Goal: Check status

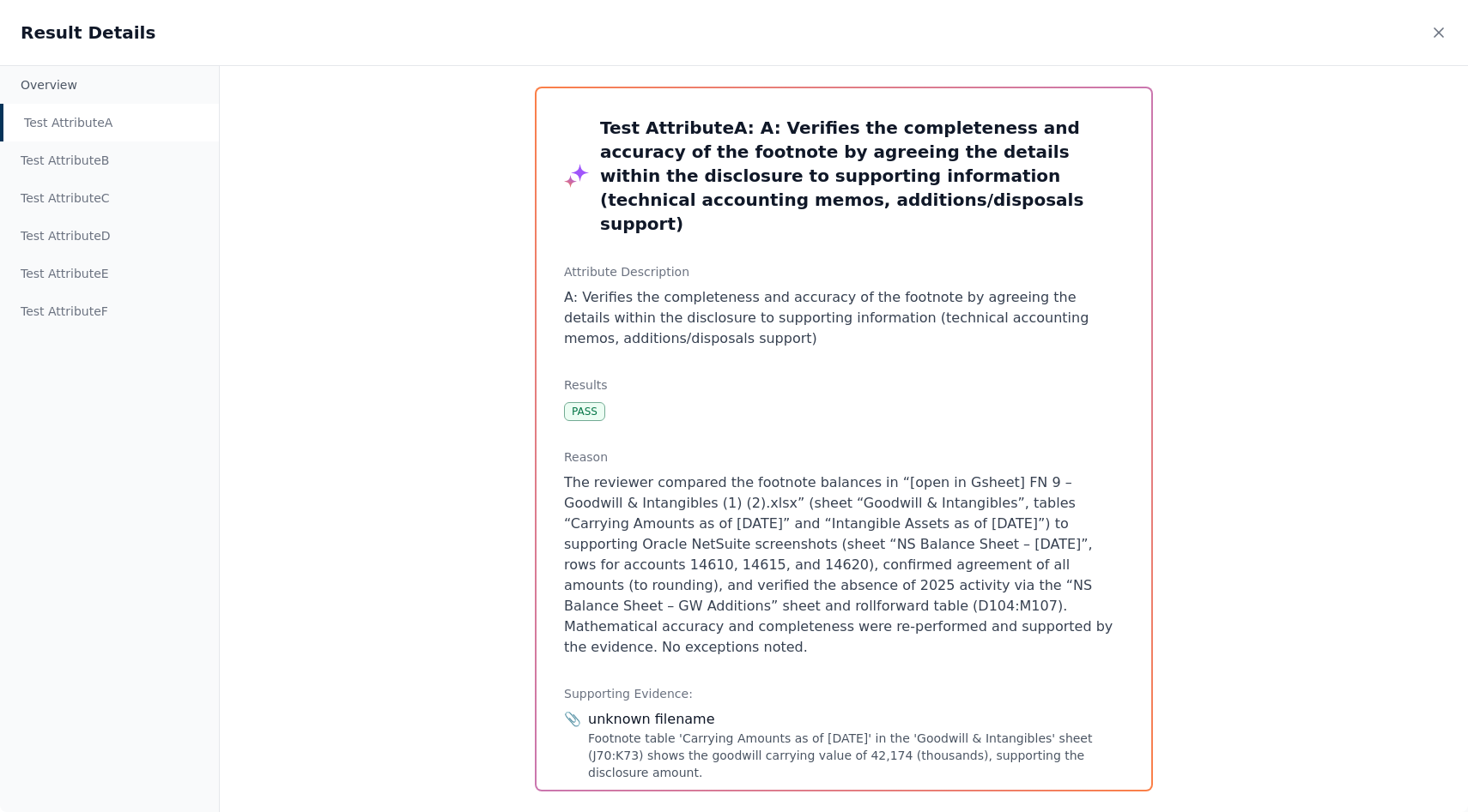
scroll to position [38, 0]
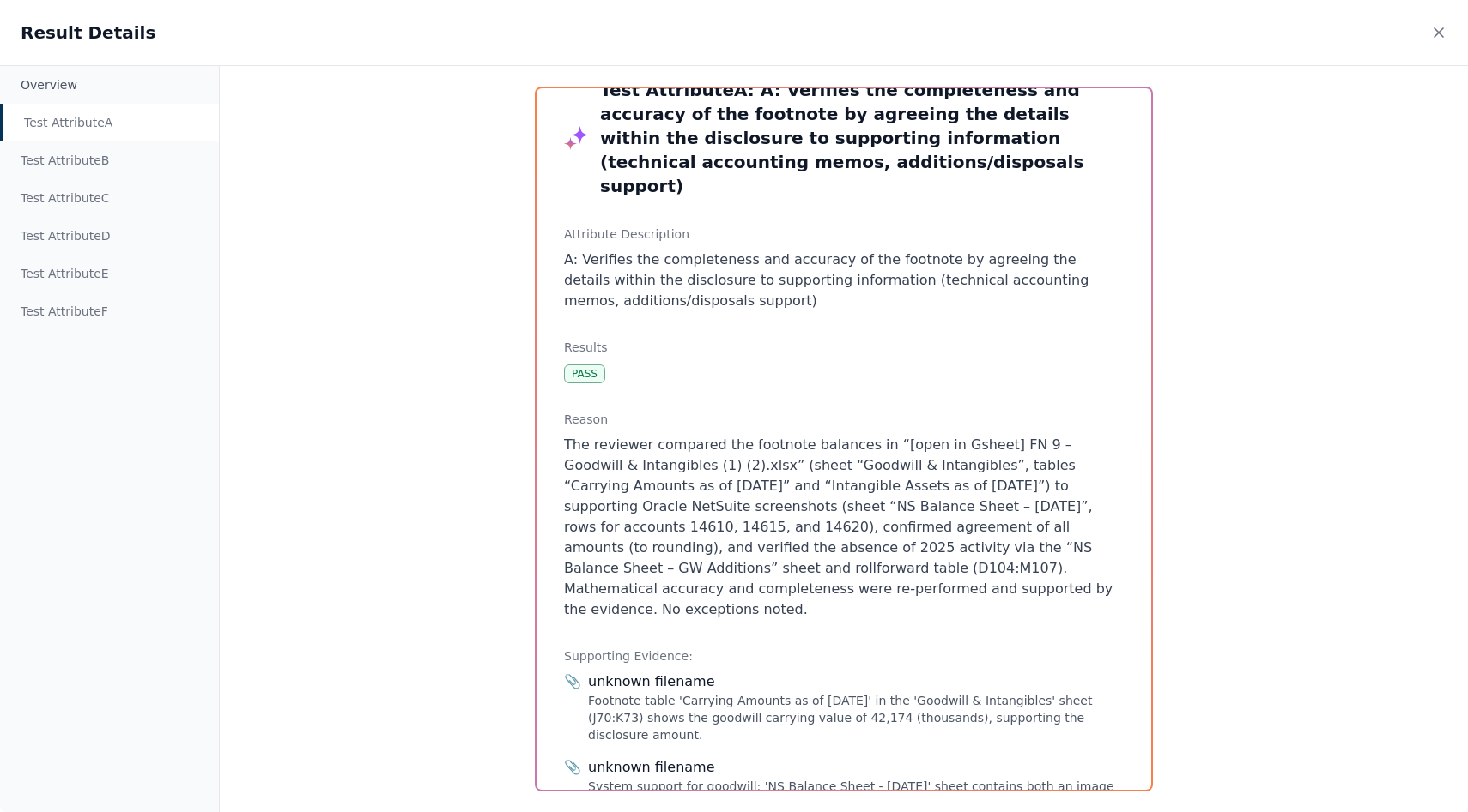
click at [676, 344] on div "Results Pass" at bounding box center [844, 361] width 560 height 44
click at [675, 296] on div "Test Attribute A : A: Verifies the completeness and accuracy of the footnote by…" at bounding box center [844, 439] width 615 height 702
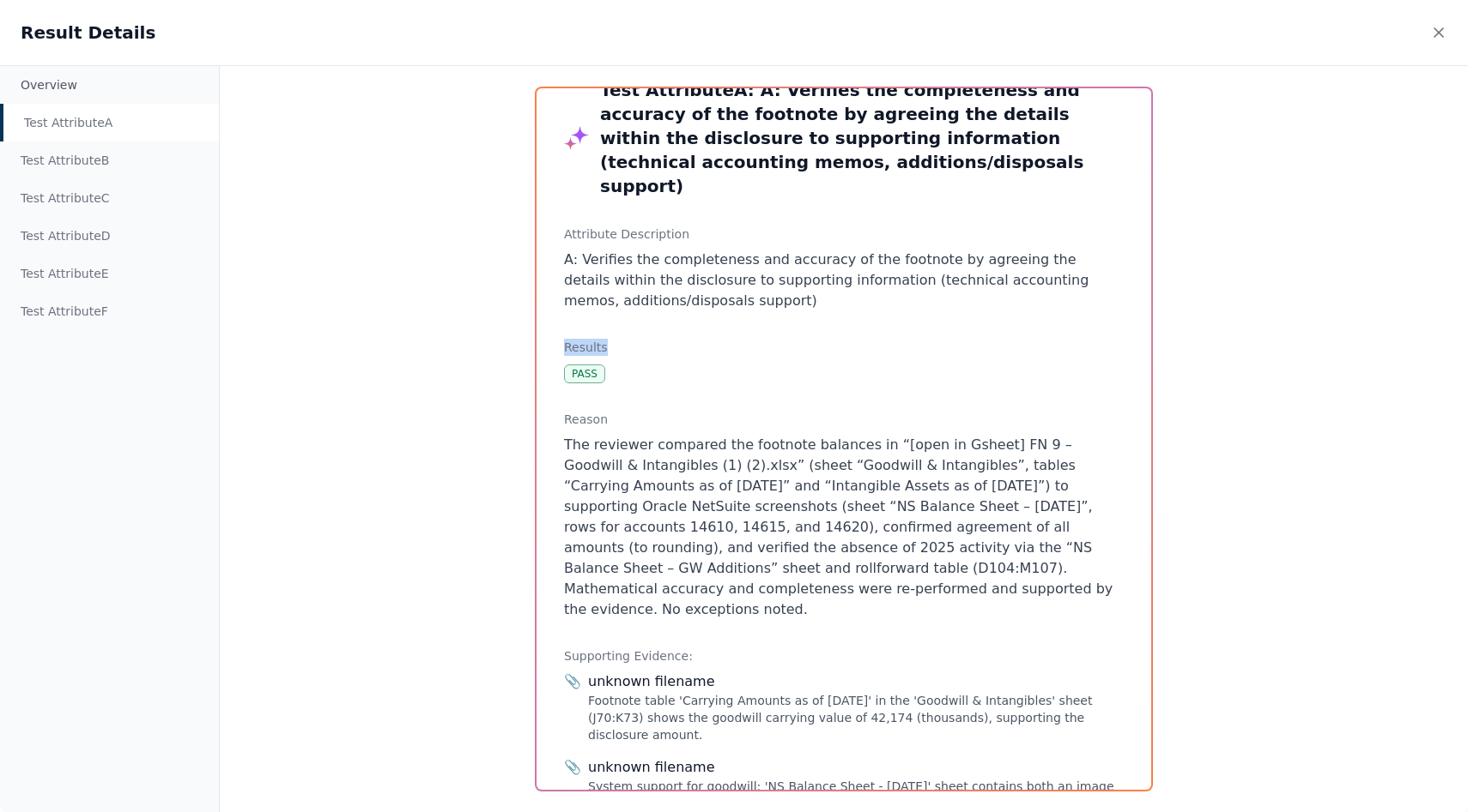
click at [675, 296] on div "Test Attribute A : A: Verifies the completeness and accuracy of the footnote by…" at bounding box center [844, 439] width 615 height 702
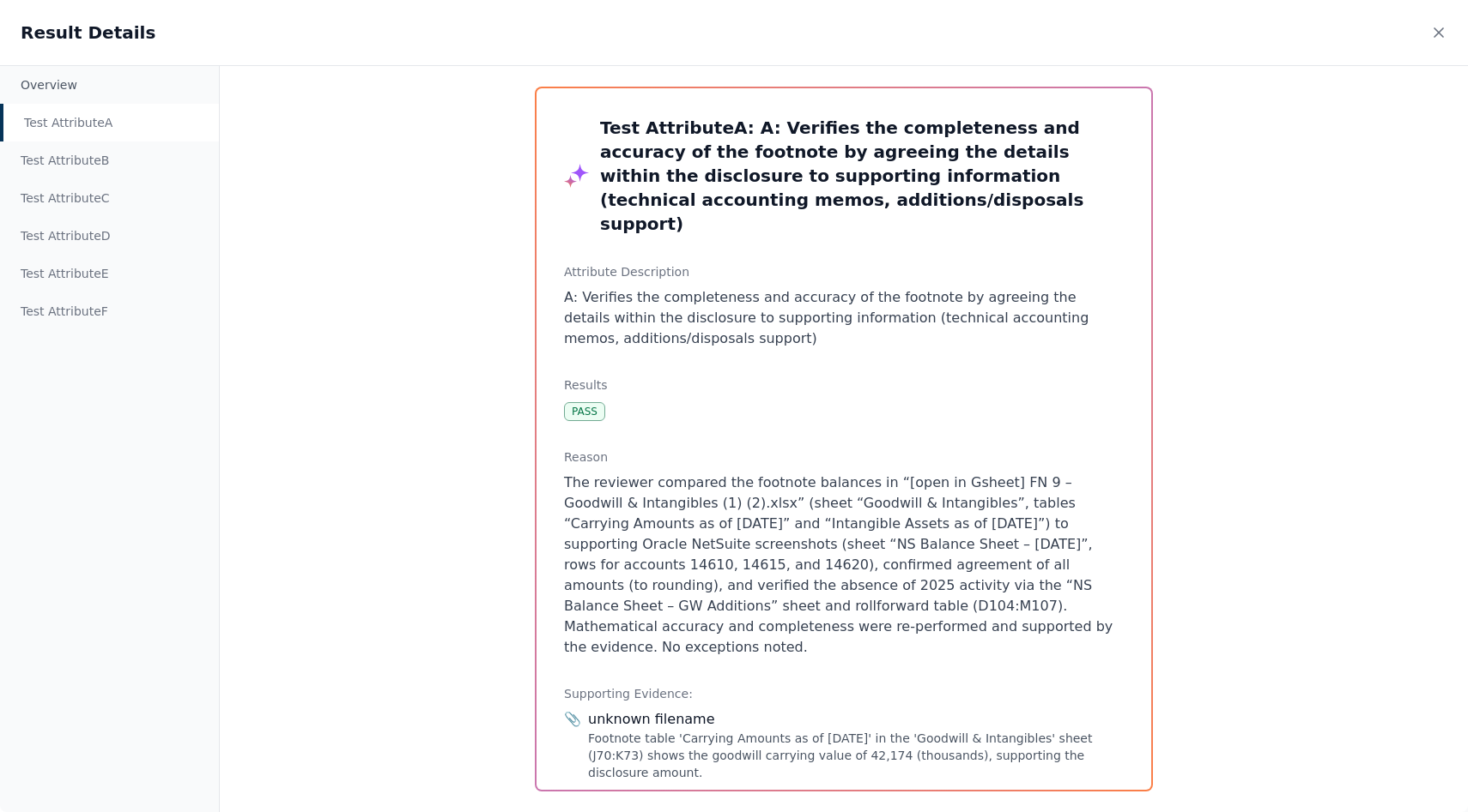
click at [687, 178] on h3 "Test Attribute A : A: Verifies the completeness and accuracy of the footnote by…" at bounding box center [861, 176] width 523 height 120
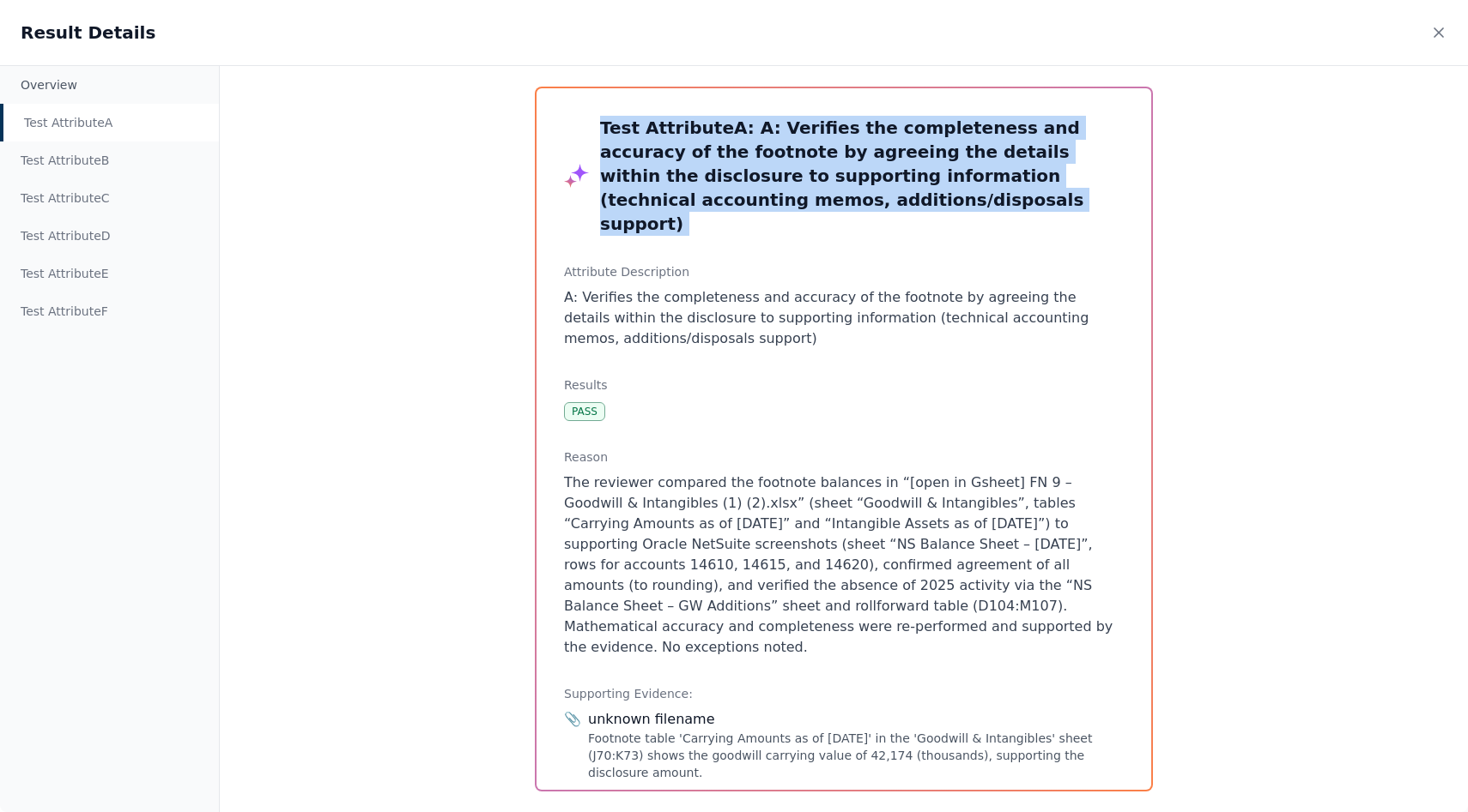
click at [687, 178] on h3 "Test Attribute A : A: Verifies the completeness and accuracy of the footnote by…" at bounding box center [861, 176] width 523 height 120
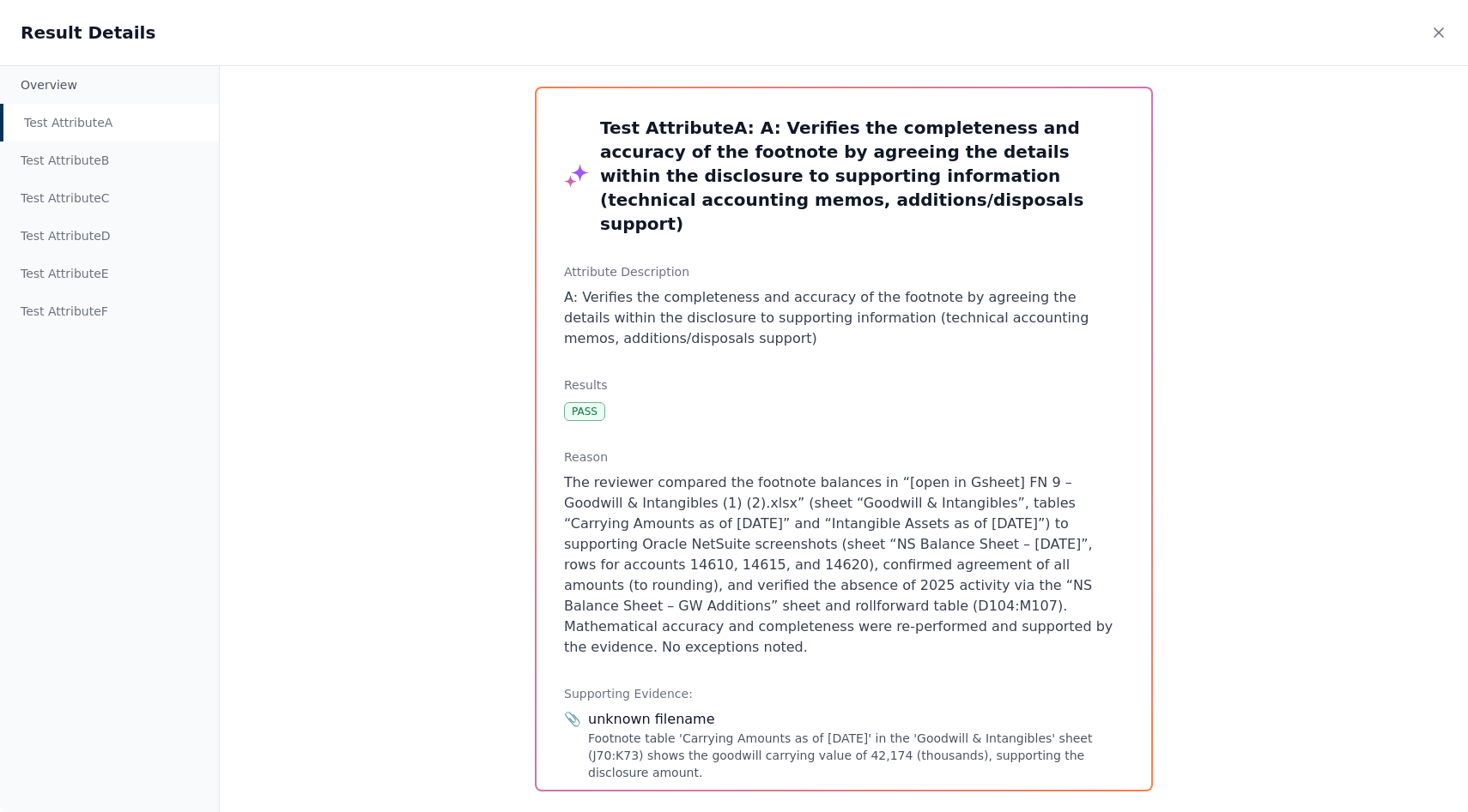
click at [566, 149] on div "Test Attribute A : A: Verifies the completeness and accuracy of the footnote by…" at bounding box center [844, 176] width 560 height 120
click at [1444, 34] on icon at bounding box center [1438, 32] width 18 height 18
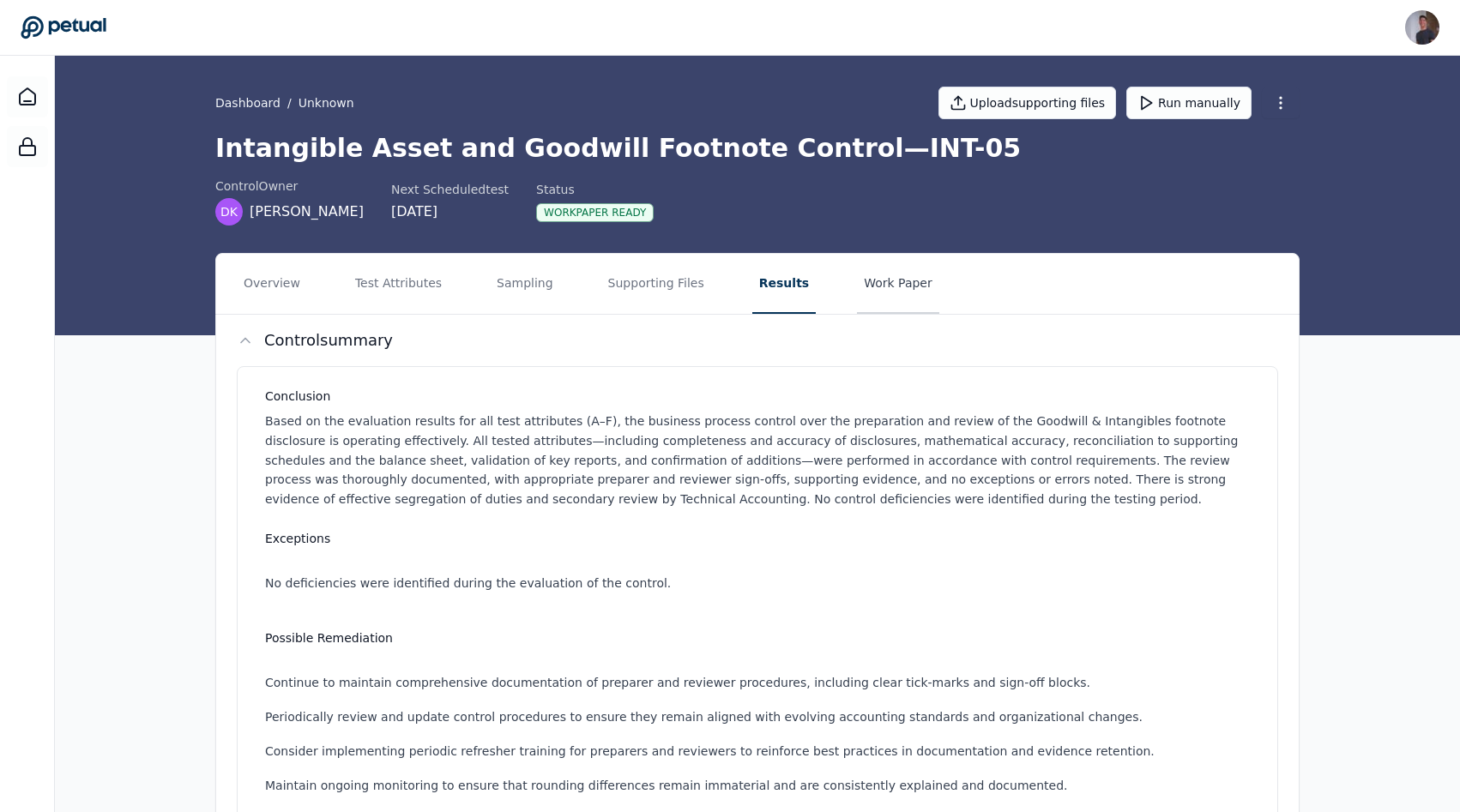
click at [857, 267] on button "Work Paper" at bounding box center [898, 283] width 82 height 60
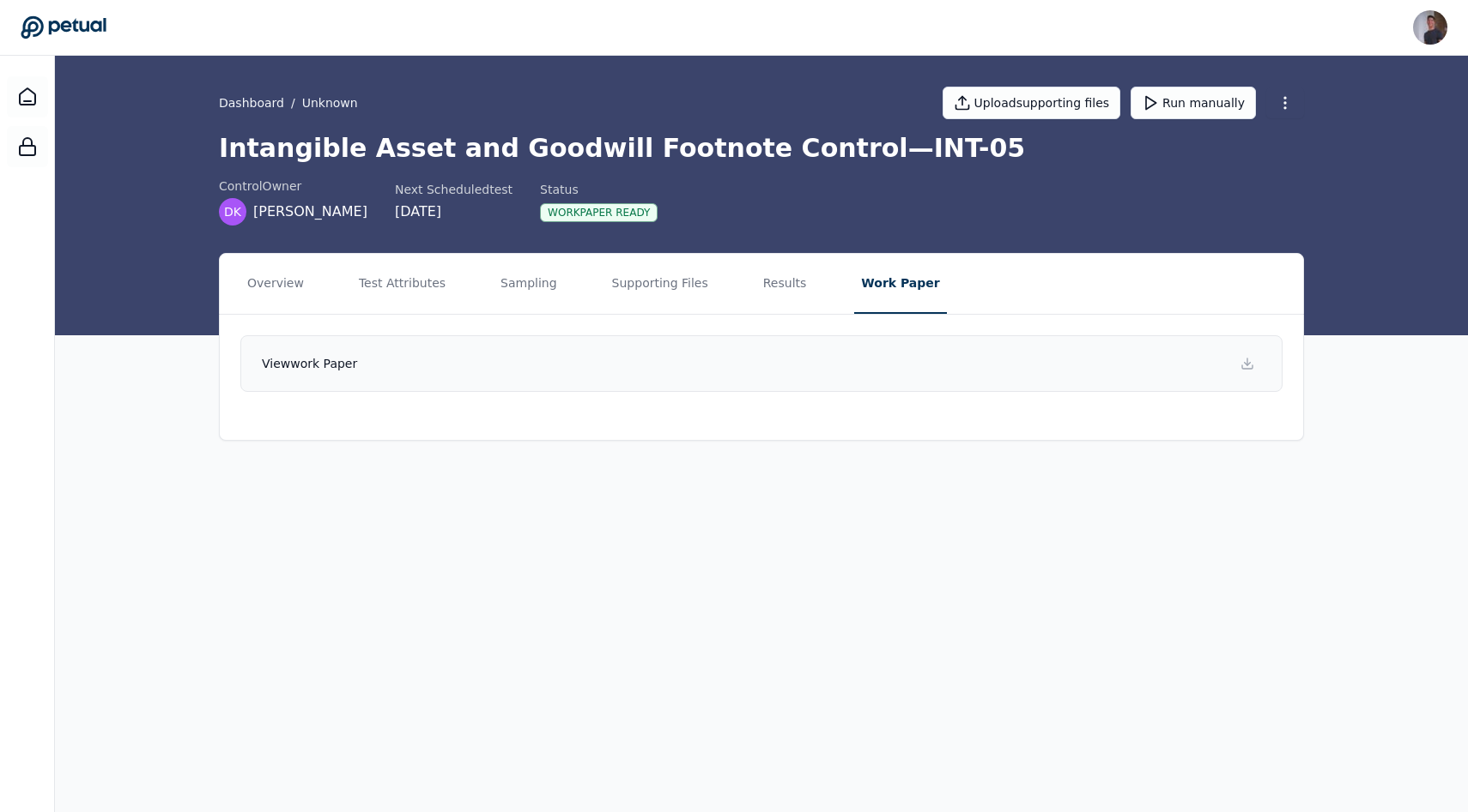
click at [886, 372] on link "View work paper" at bounding box center [761, 364] width 1042 height 56
click at [1150, 99] on icon at bounding box center [1150, 102] width 18 height 18
click at [617, 253] on div "Overview Test Attributes Sampling Supporting Files Results Work Paper" at bounding box center [761, 283] width 1085 height 62
click at [621, 263] on button "Supporting Files" at bounding box center [659, 283] width 110 height 60
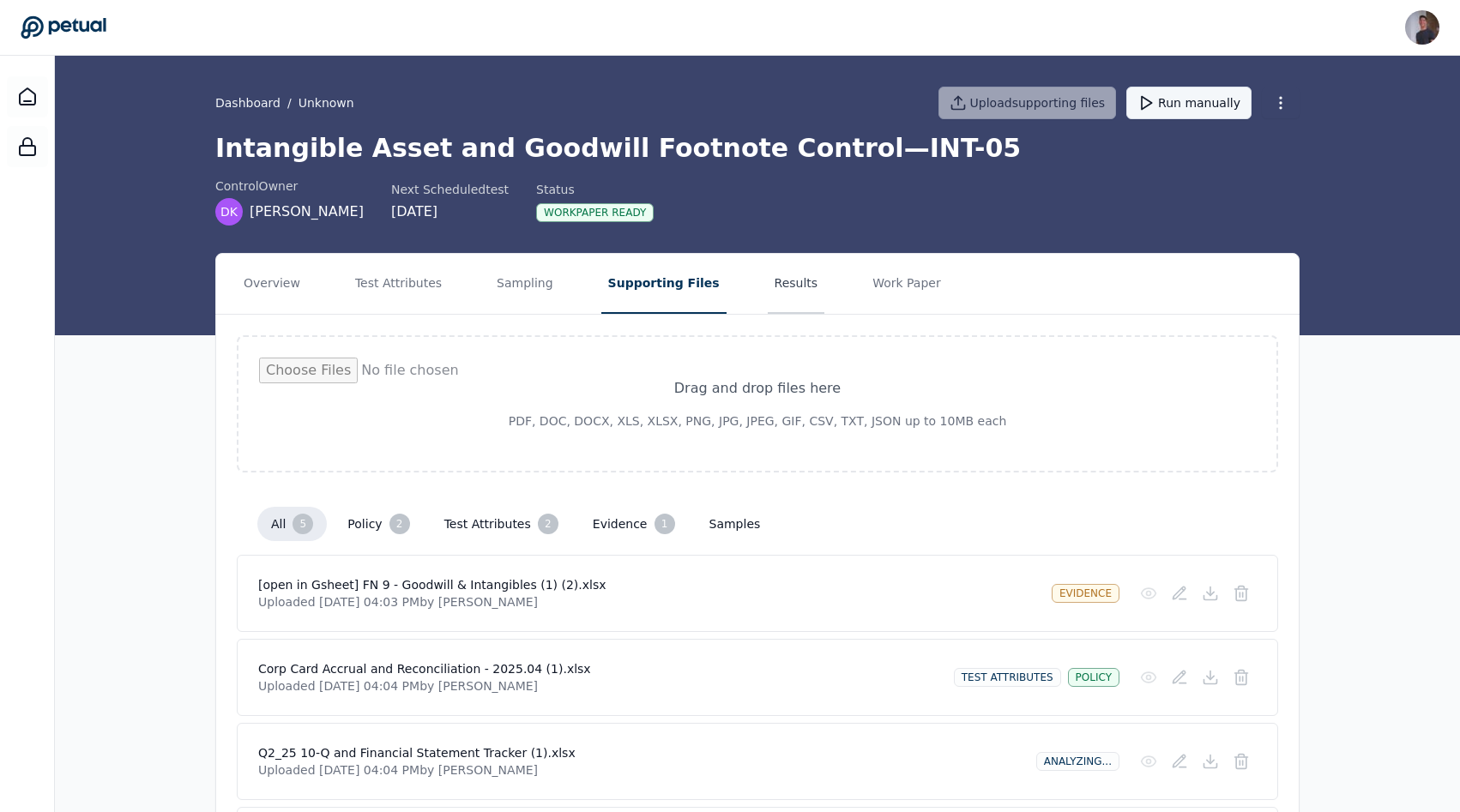
click at [768, 286] on button "Results" at bounding box center [796, 283] width 57 height 60
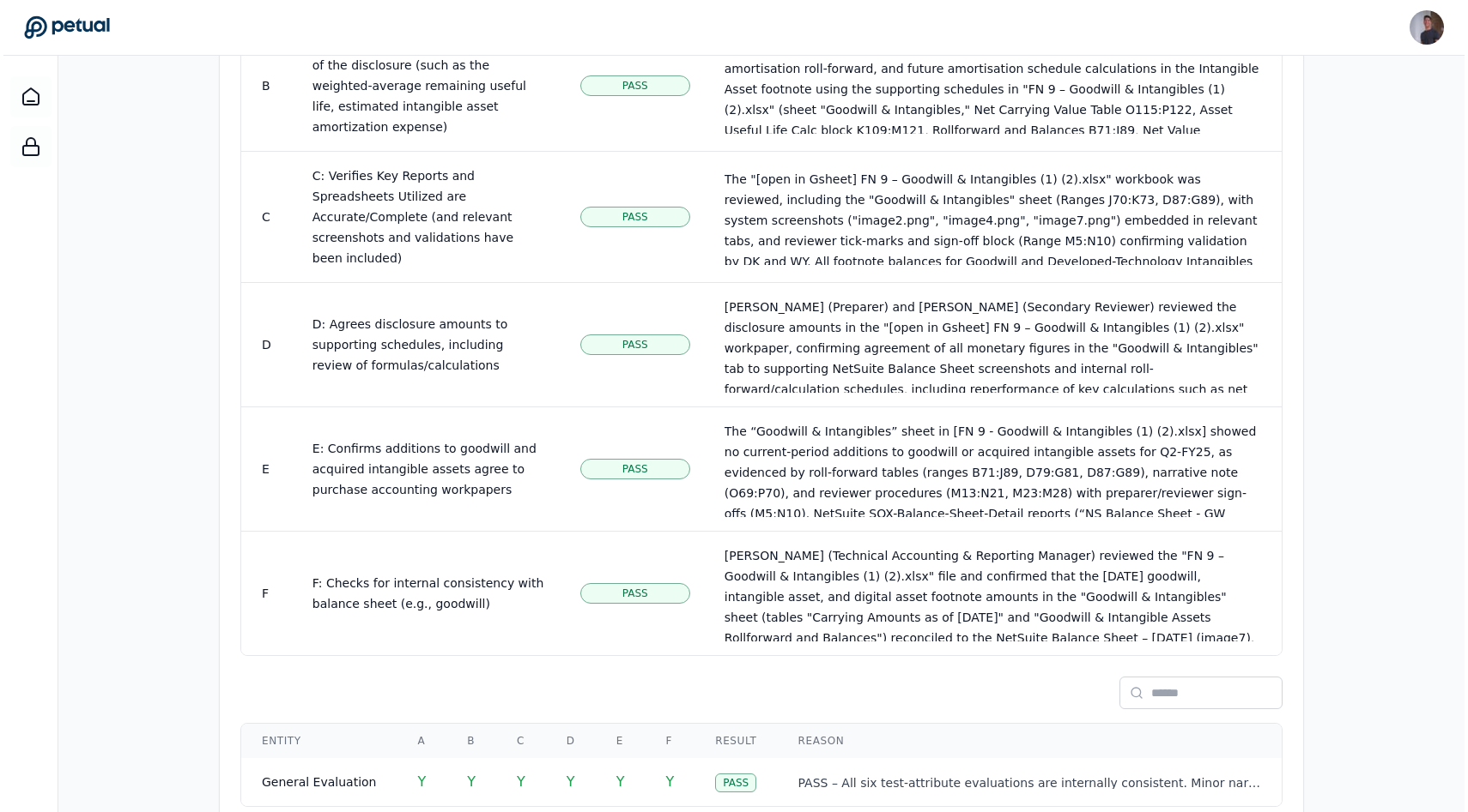
scroll to position [1094, 0]
click at [662, 776] on span "Y" at bounding box center [666, 784] width 8 height 17
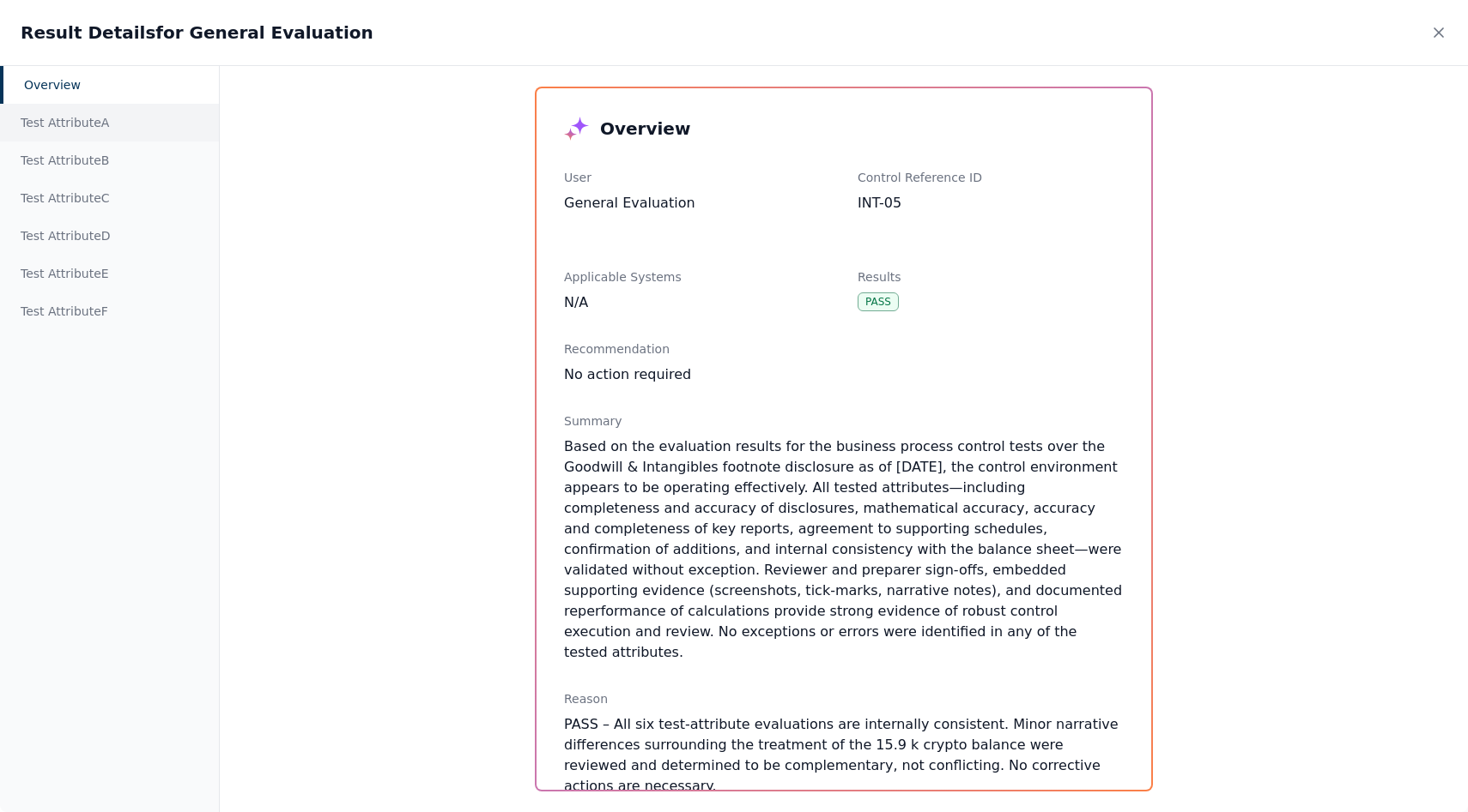
click at [48, 131] on div "Test Attribute A" at bounding box center [109, 123] width 219 height 38
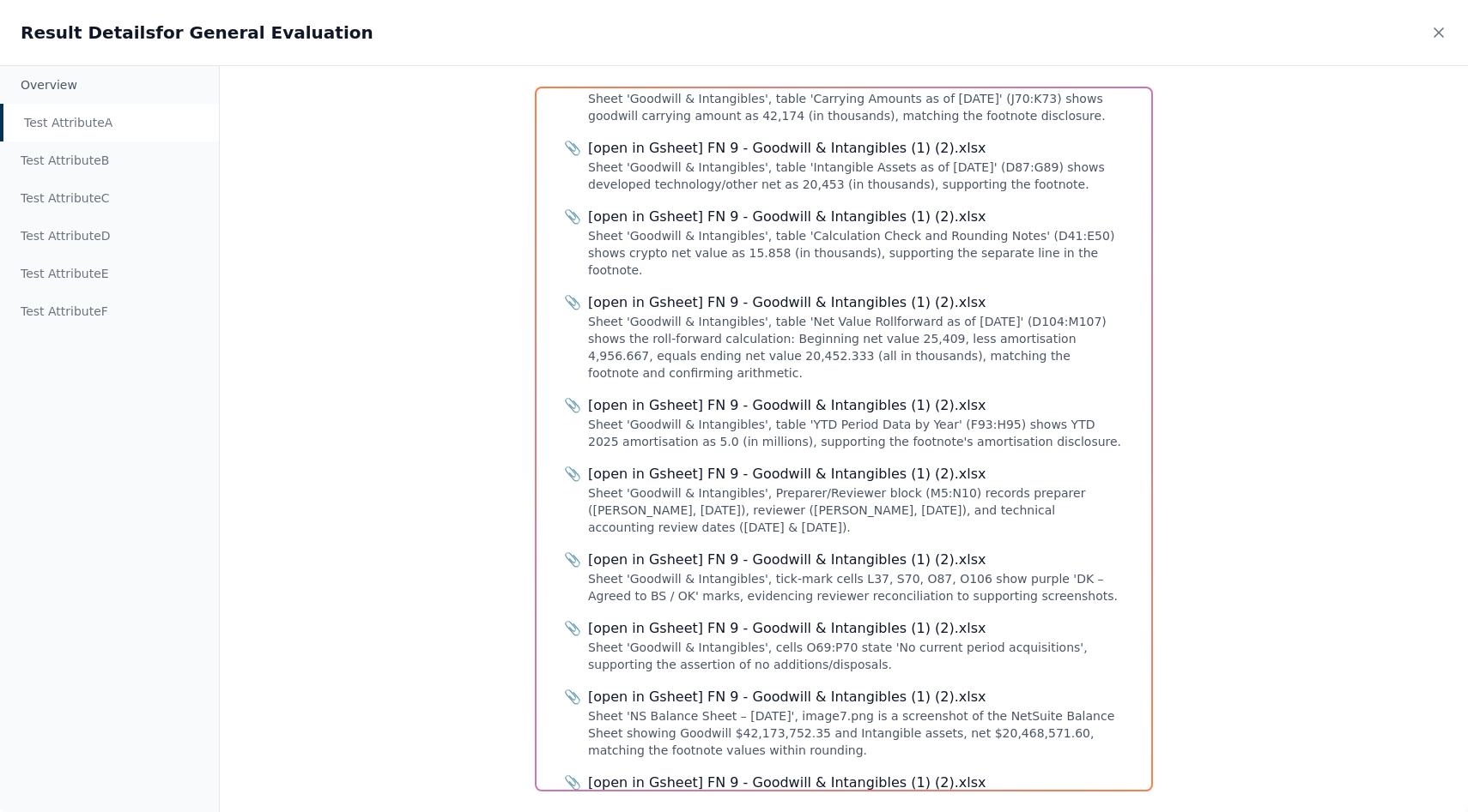
scroll to position [877, 0]
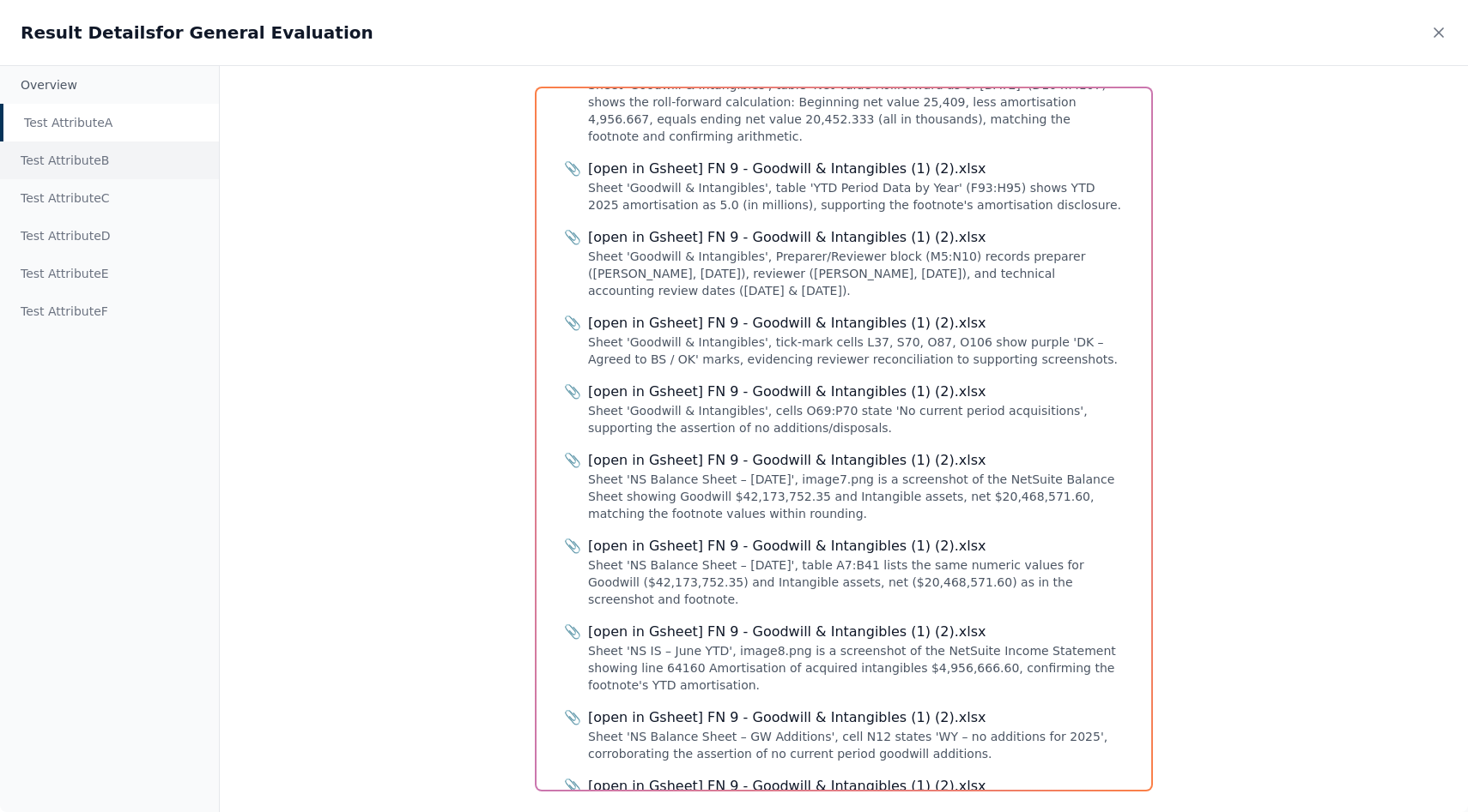
click at [95, 154] on div "Test Attribute B" at bounding box center [109, 160] width 219 height 38
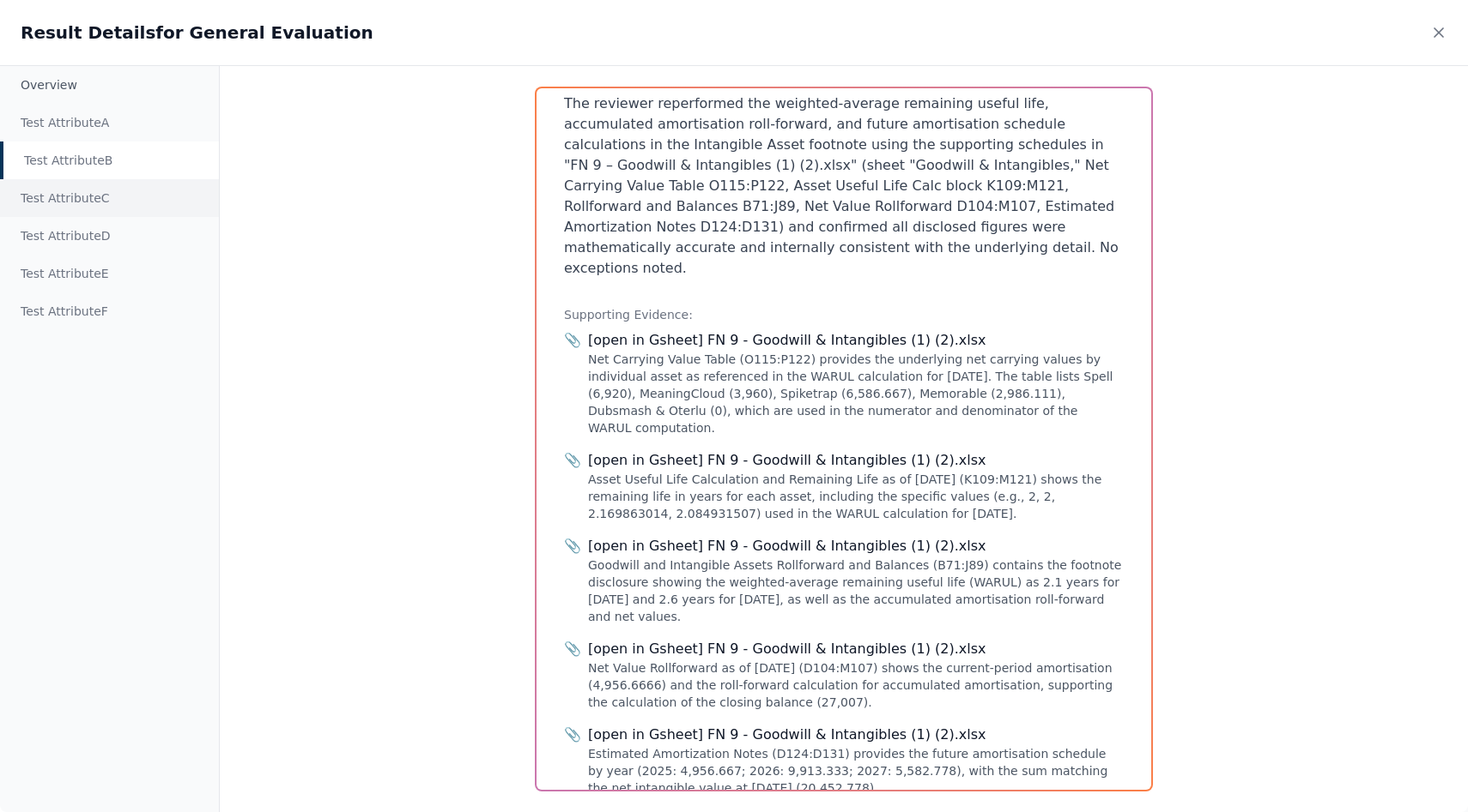
click at [104, 199] on div "Test Attribute C" at bounding box center [109, 197] width 219 height 38
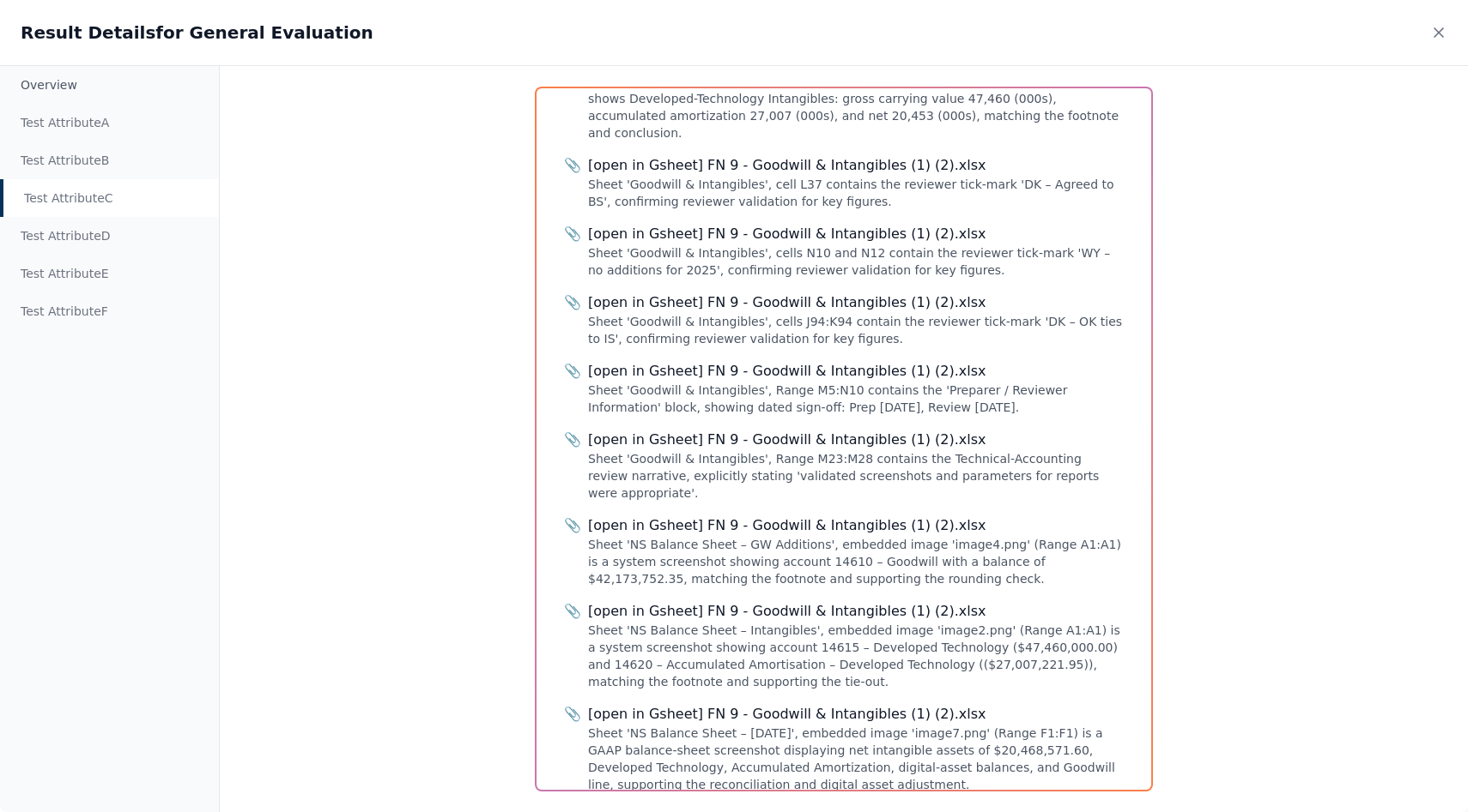
click at [105, 214] on div "Test Attribute C" at bounding box center [109, 197] width 219 height 38
click at [105, 237] on div "Test Attribute D" at bounding box center [109, 235] width 219 height 38
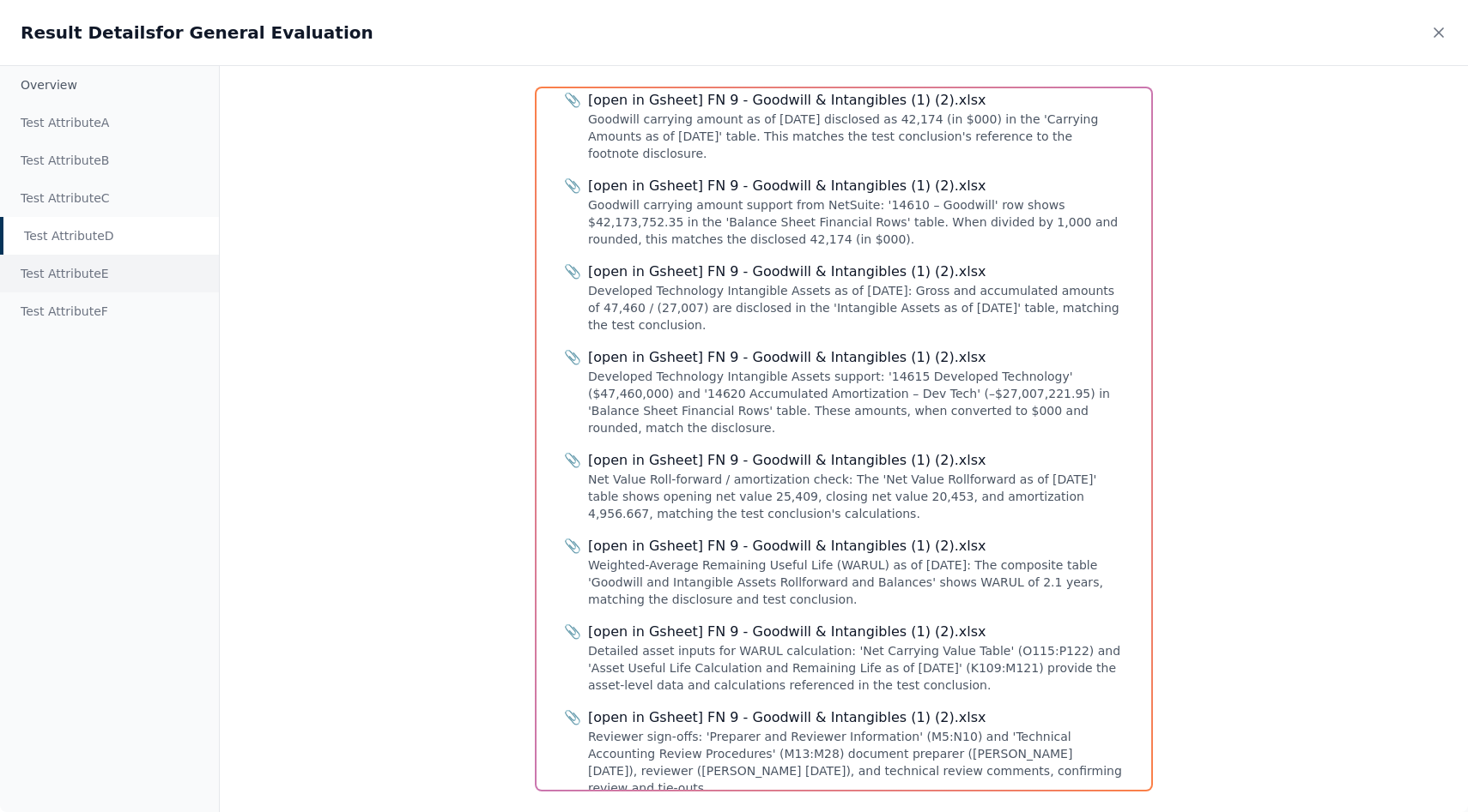
click at [106, 267] on div "Test Attribute E" at bounding box center [109, 273] width 219 height 38
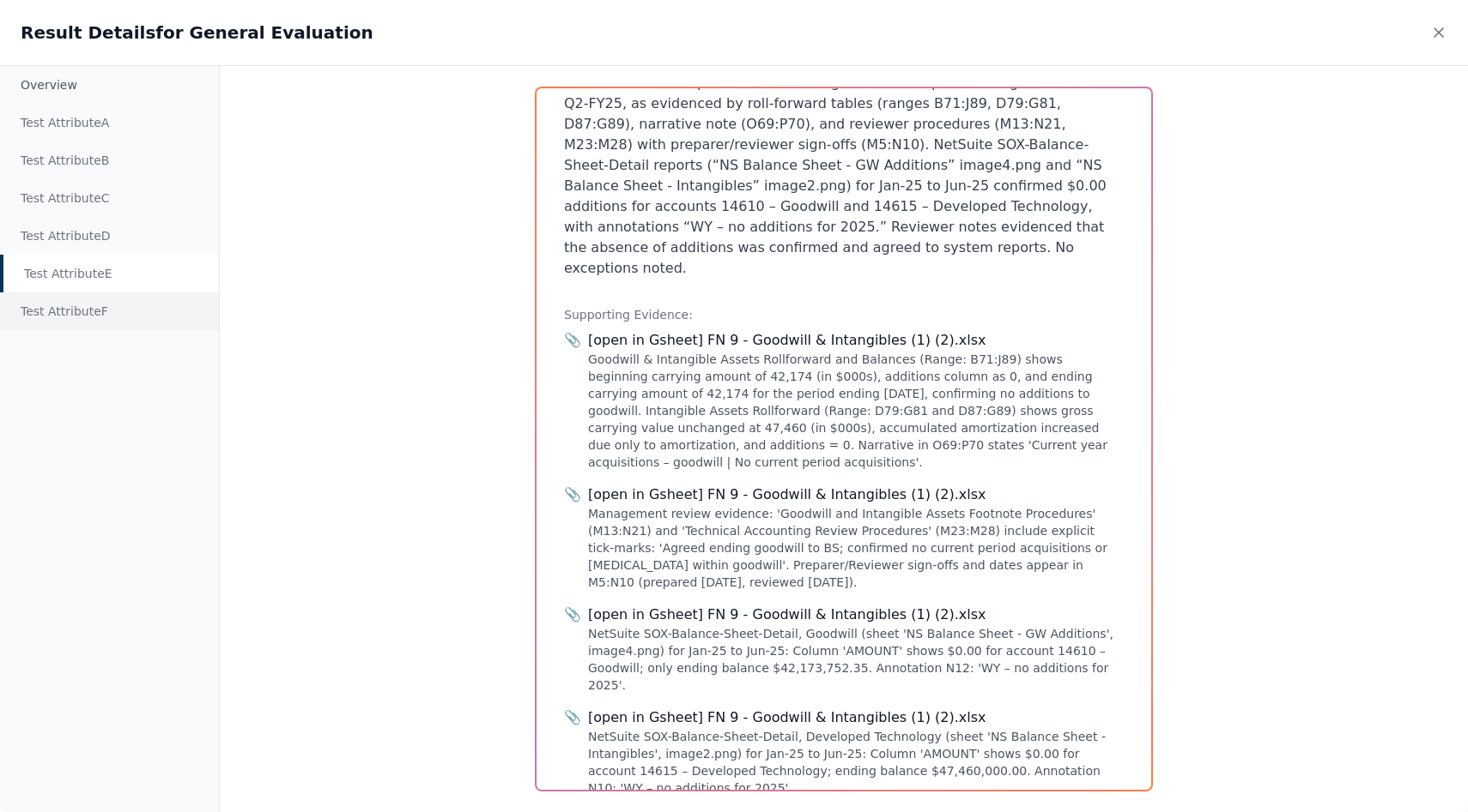
click at [106, 327] on div "Test Attribute F" at bounding box center [109, 311] width 219 height 38
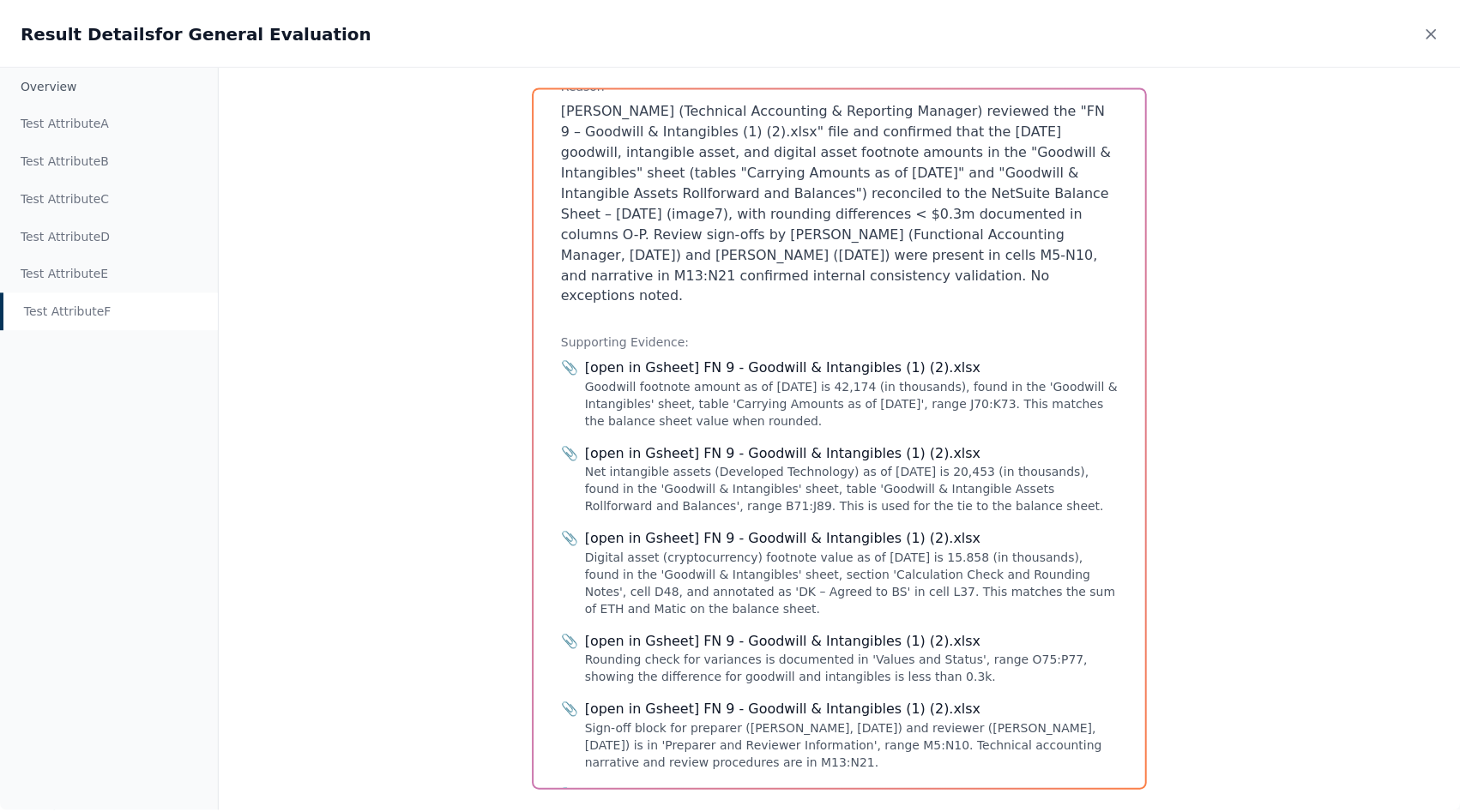
scroll to position [262, 0]
click at [1440, 39] on icon at bounding box center [1438, 32] width 18 height 18
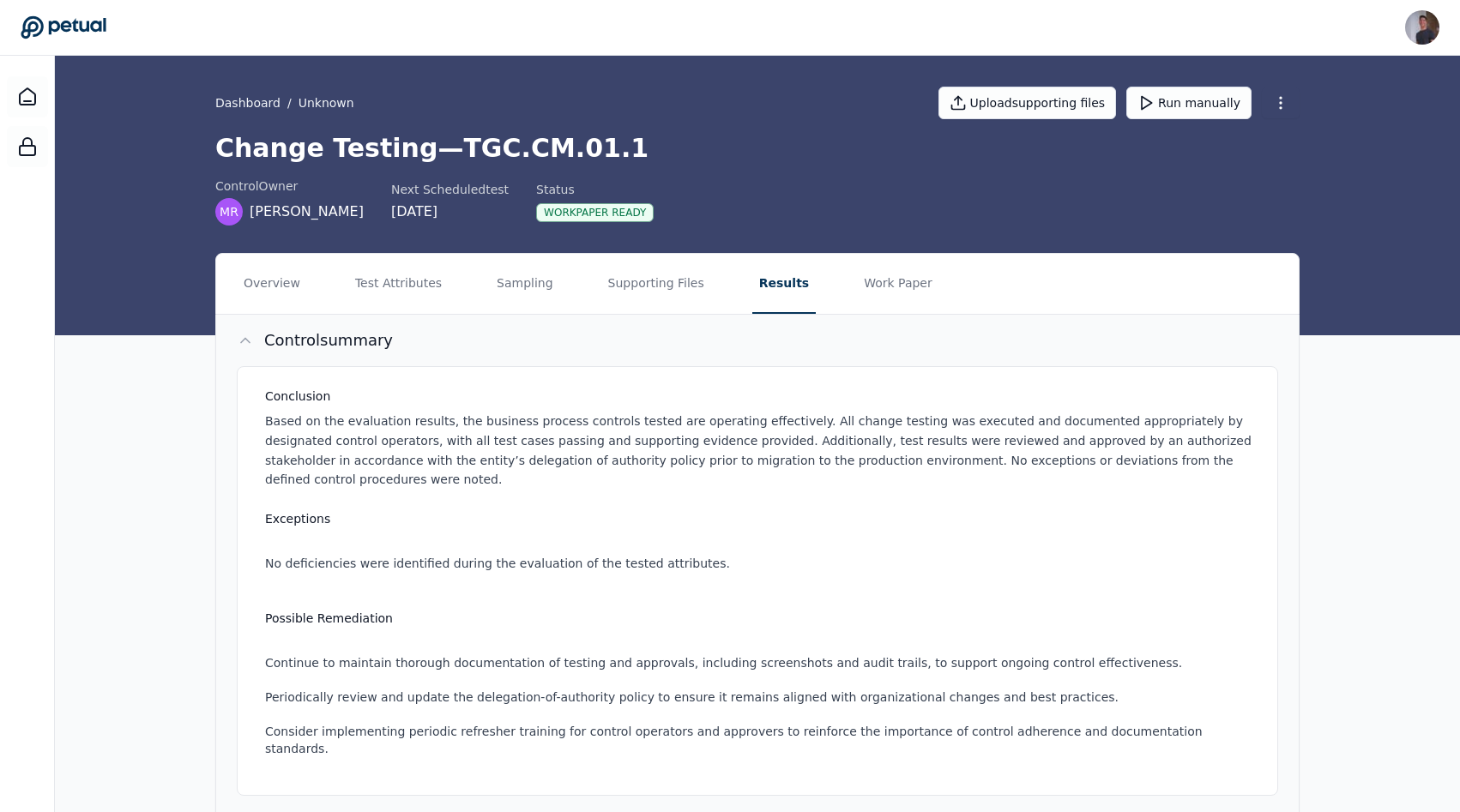
click at [760, 412] on p "Based on the evaluation results, the business process controls tested are opera…" at bounding box center [760, 450] width 992 height 78
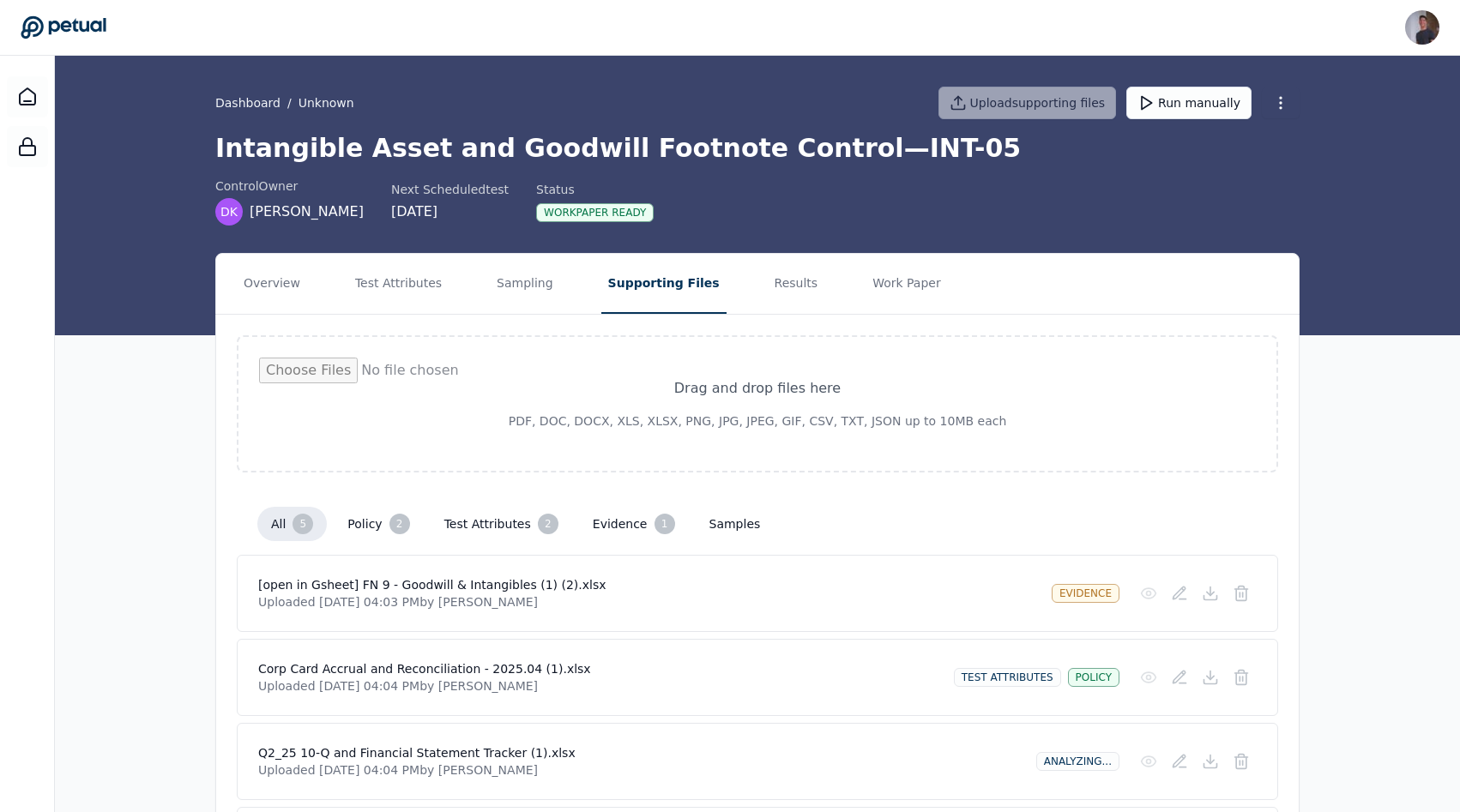
scroll to position [233, 0]
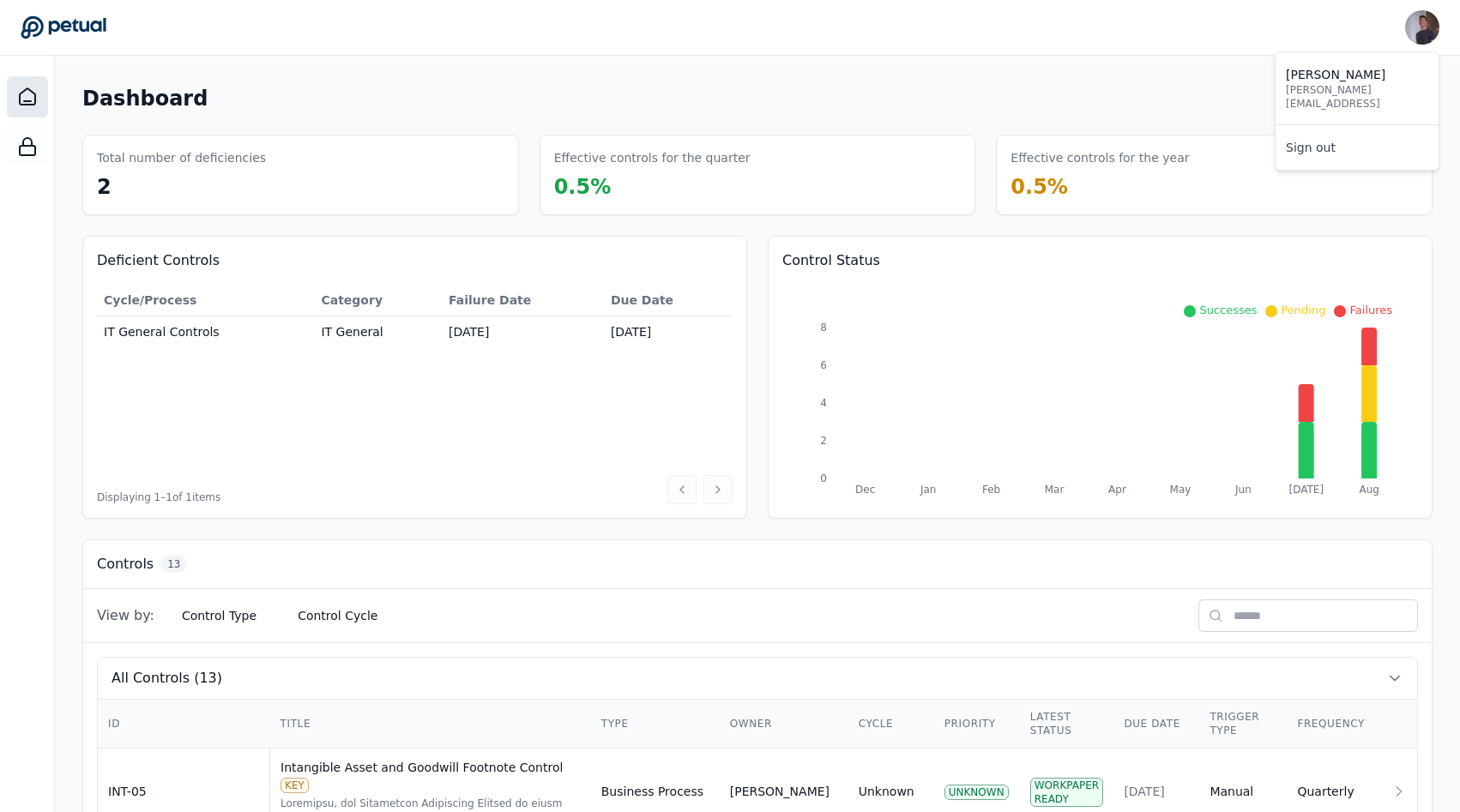
click at [1425, 32] on img at bounding box center [1422, 27] width 34 height 34
click at [1327, 136] on link "Sign out" at bounding box center [1358, 147] width 163 height 30
